Goal: Task Accomplishment & Management: Use online tool/utility

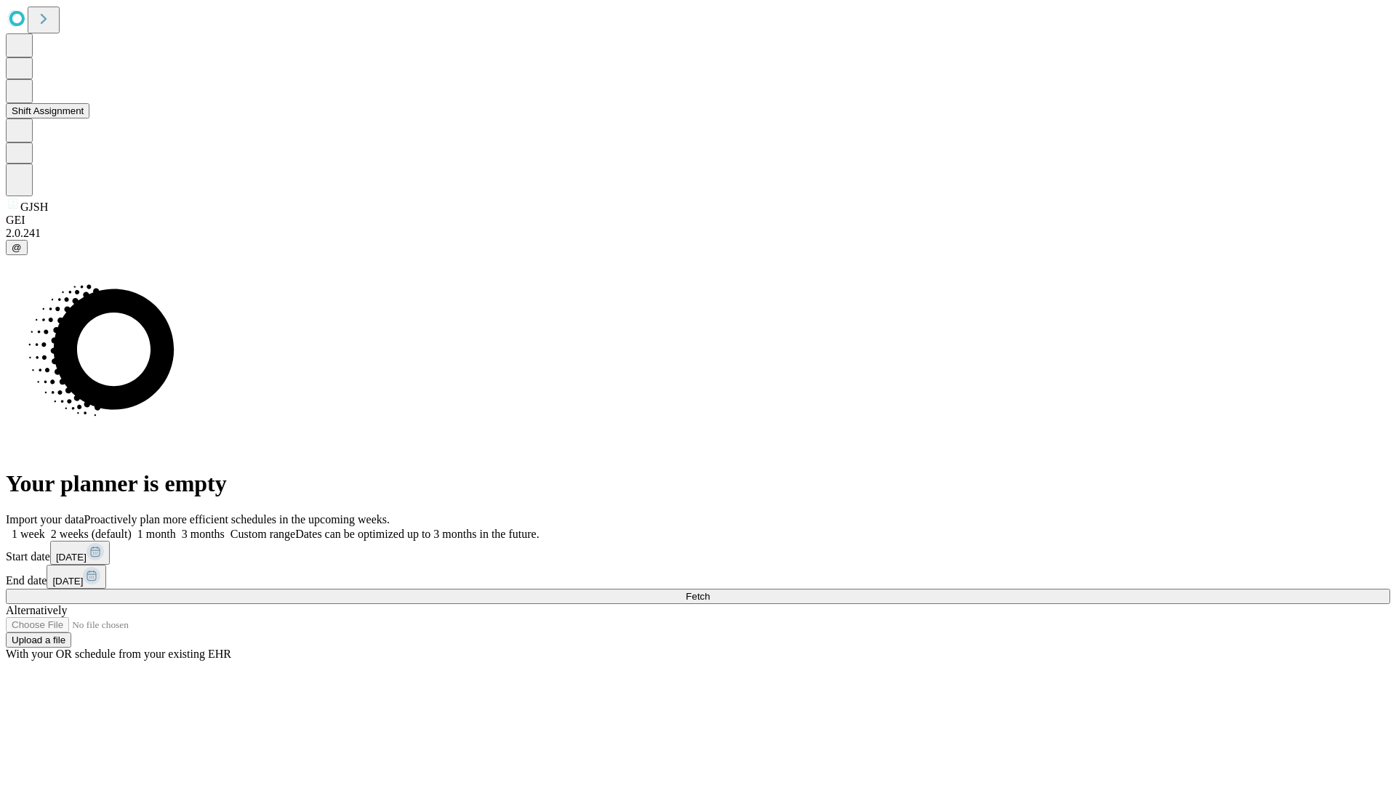
click at [89, 119] on button "Shift Assignment" at bounding box center [48, 110] width 84 height 15
